Goal: Task Accomplishment & Management: Use online tool/utility

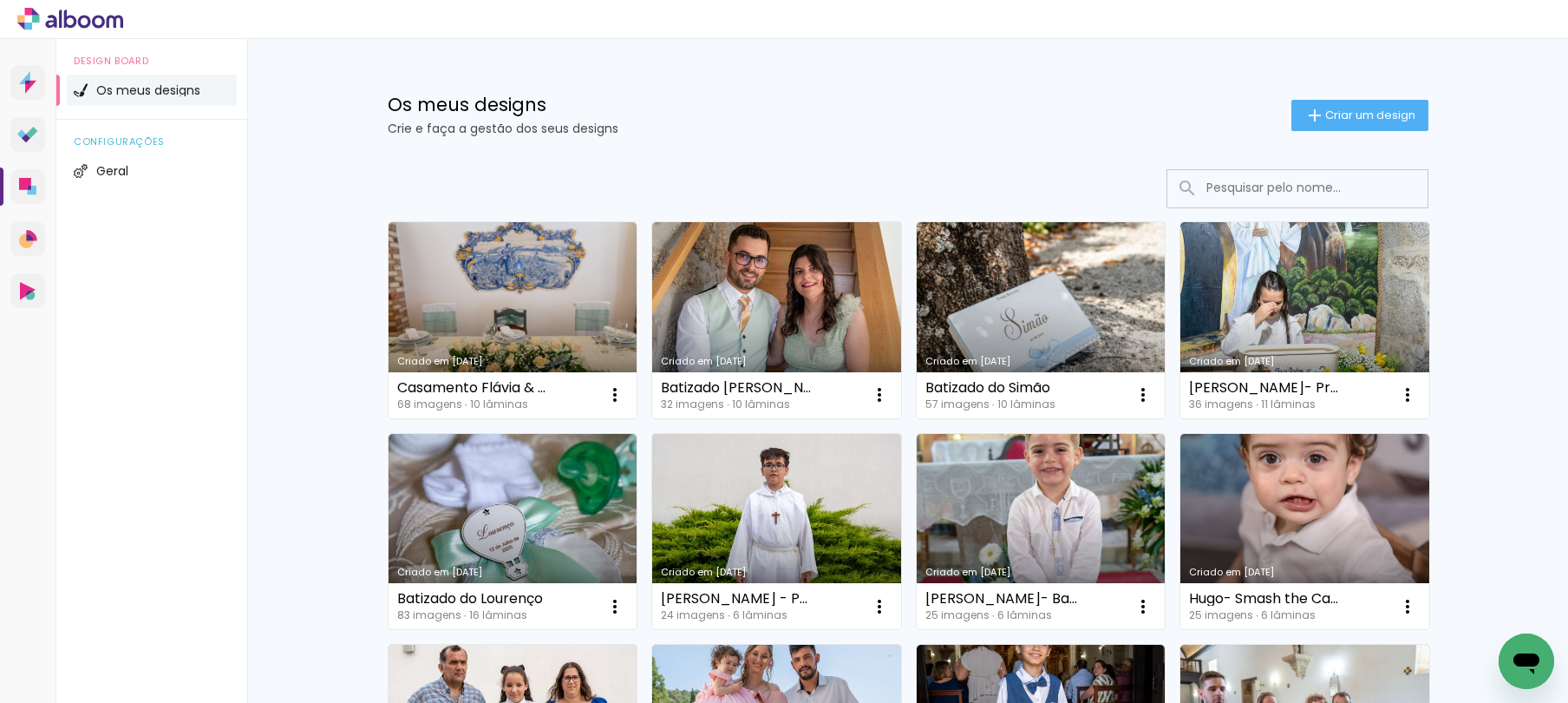
click at [825, 87] on div "Os meus designs Crie e faça a gestão dos seus designs Criar um design" at bounding box center [908, 95] width 1127 height 113
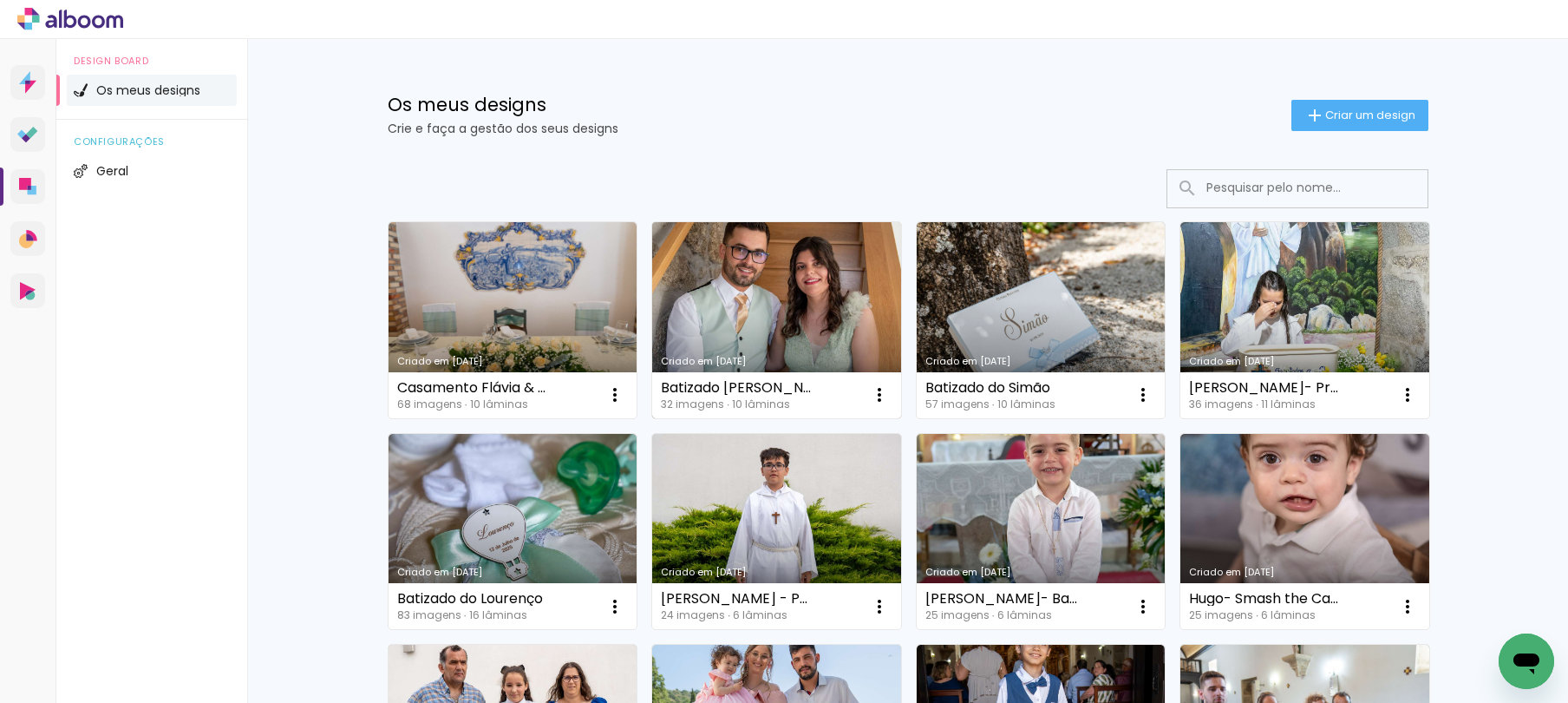
click at [713, 323] on link "Criado em [DATE]" at bounding box center [777, 320] width 249 height 196
